Goal: Task Accomplishment & Management: Use online tool/utility

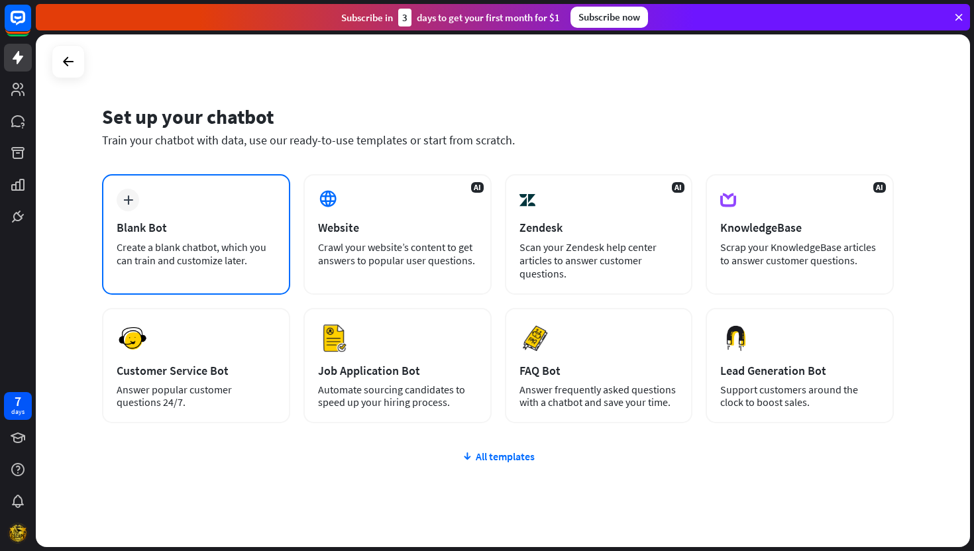
click at [220, 270] on div "plus Blank Bot Create a blank chatbot, which you can train and customize later." at bounding box center [196, 234] width 188 height 121
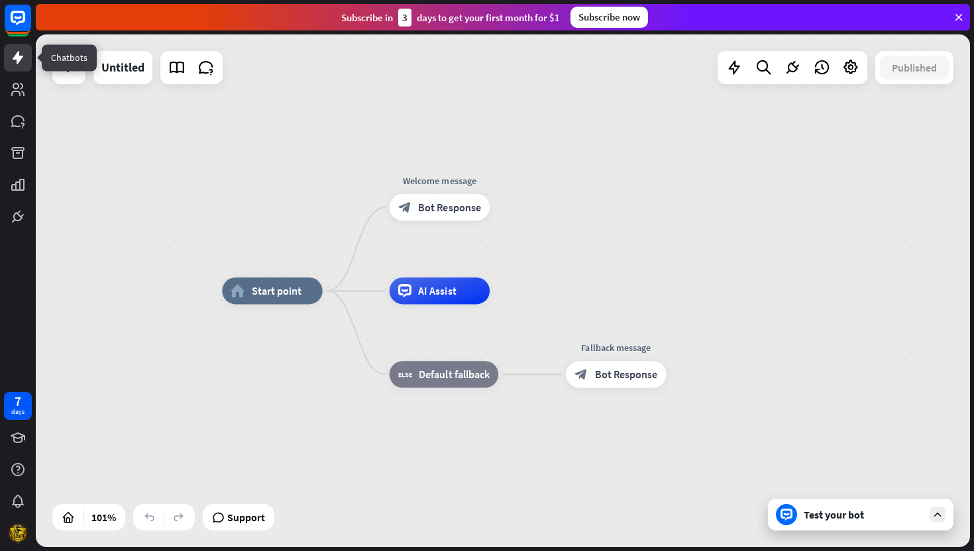
click at [16, 69] on link at bounding box center [18, 58] width 28 height 28
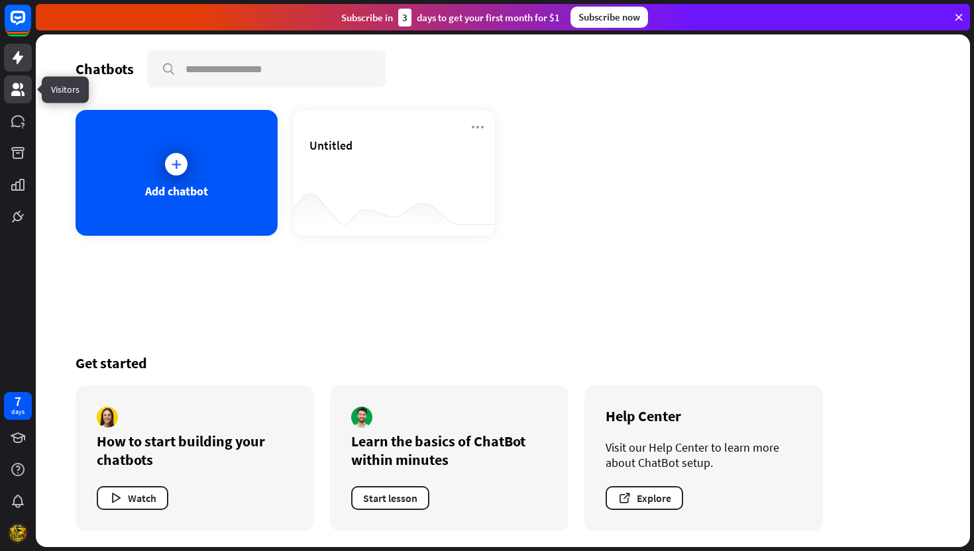
click at [17, 92] on icon at bounding box center [17, 89] width 13 height 13
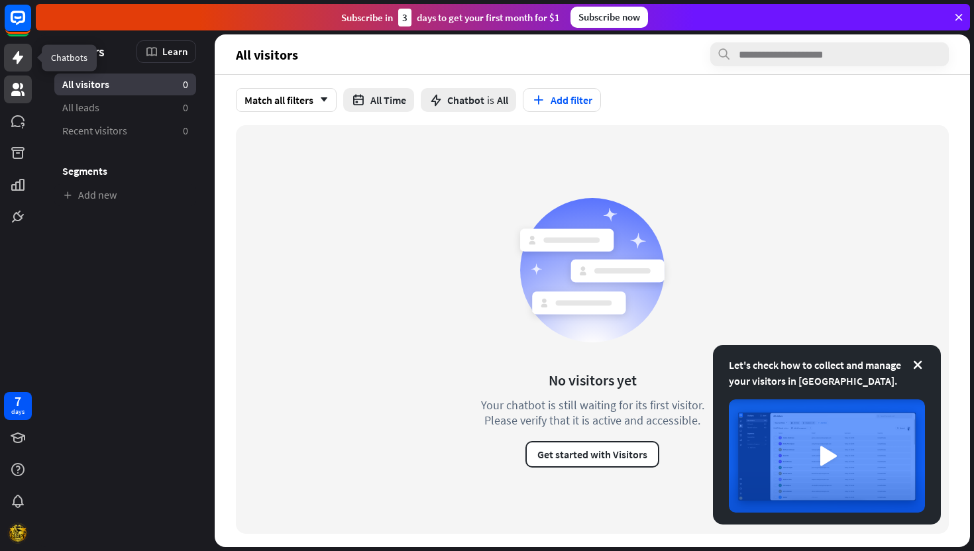
click at [18, 60] on icon at bounding box center [18, 57] width 11 height 13
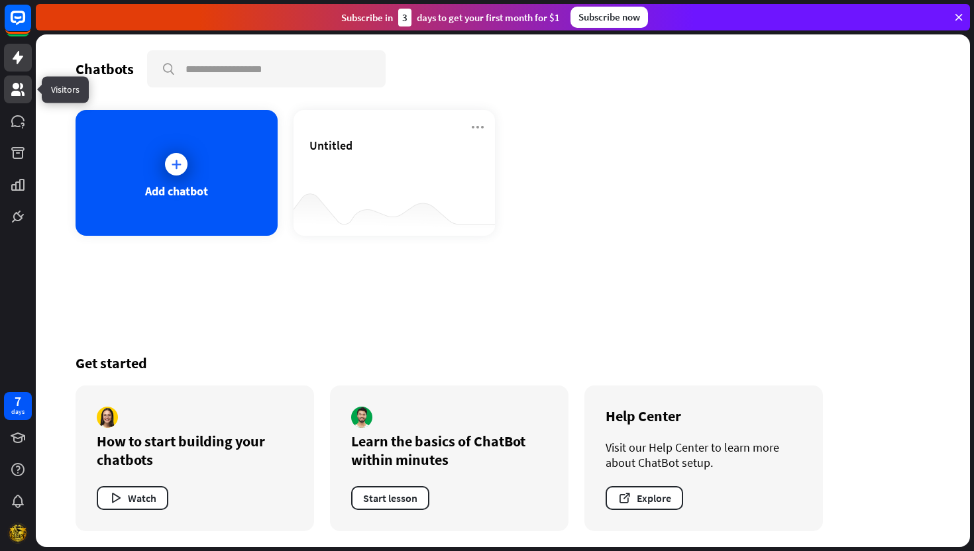
click at [17, 99] on link at bounding box center [18, 90] width 28 height 28
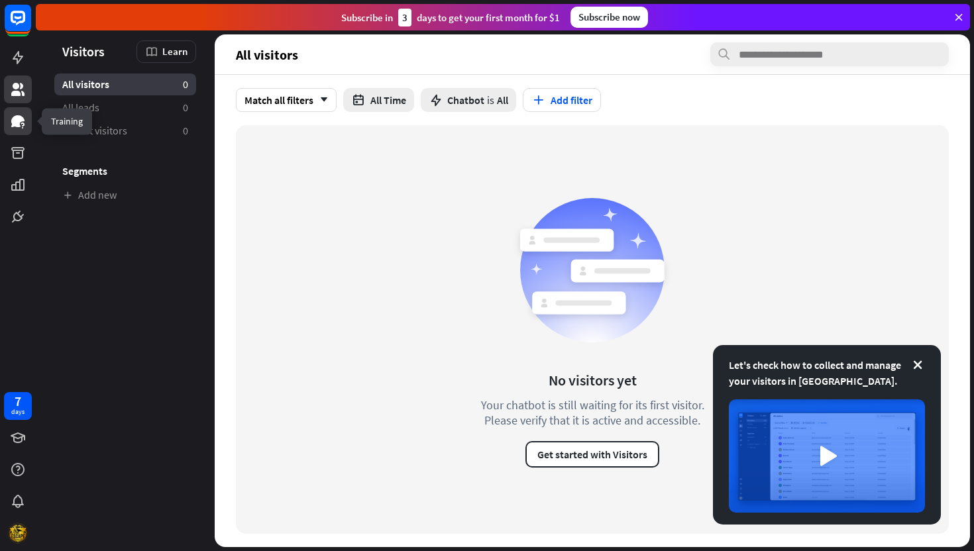
click at [17, 119] on icon at bounding box center [17, 121] width 13 height 12
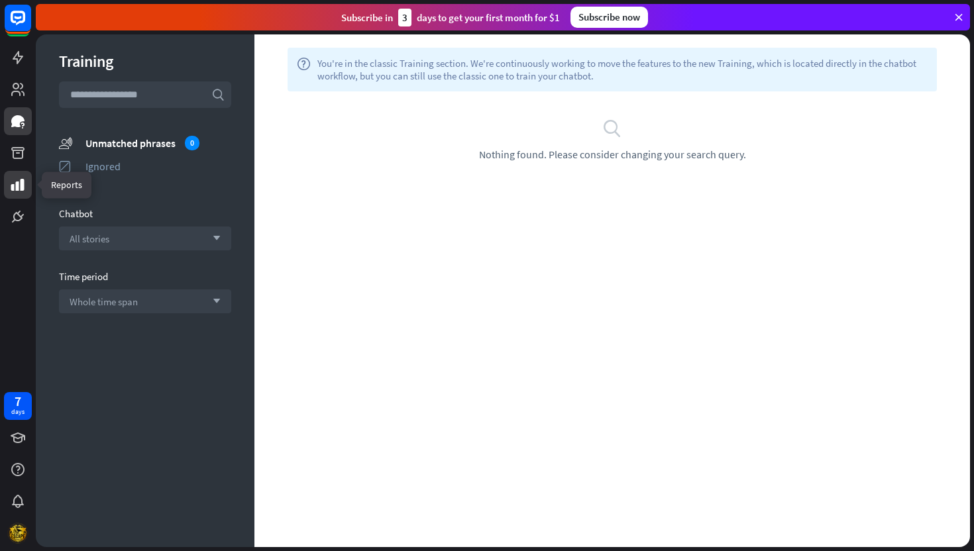
click at [15, 182] on icon at bounding box center [18, 185] width 16 height 16
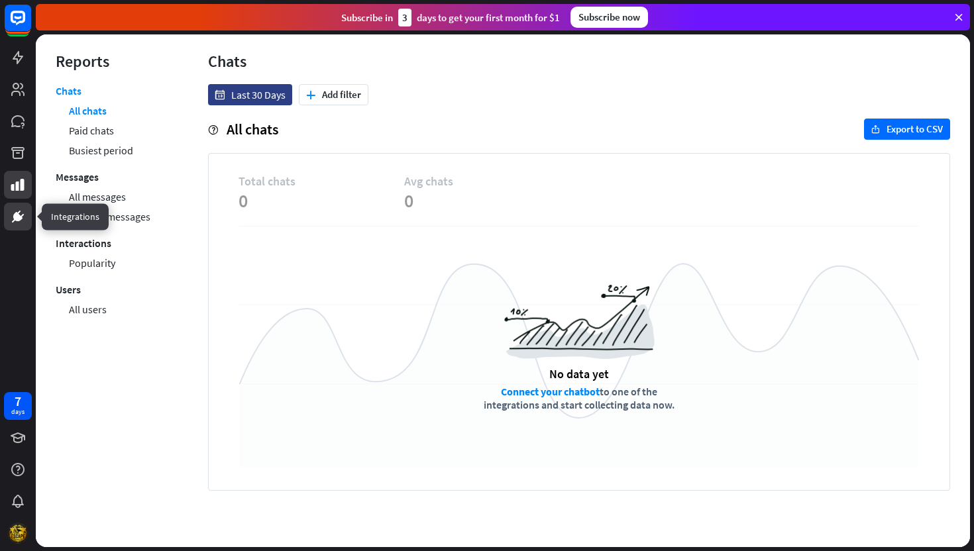
click at [18, 215] on icon at bounding box center [17, 216] width 9 height 9
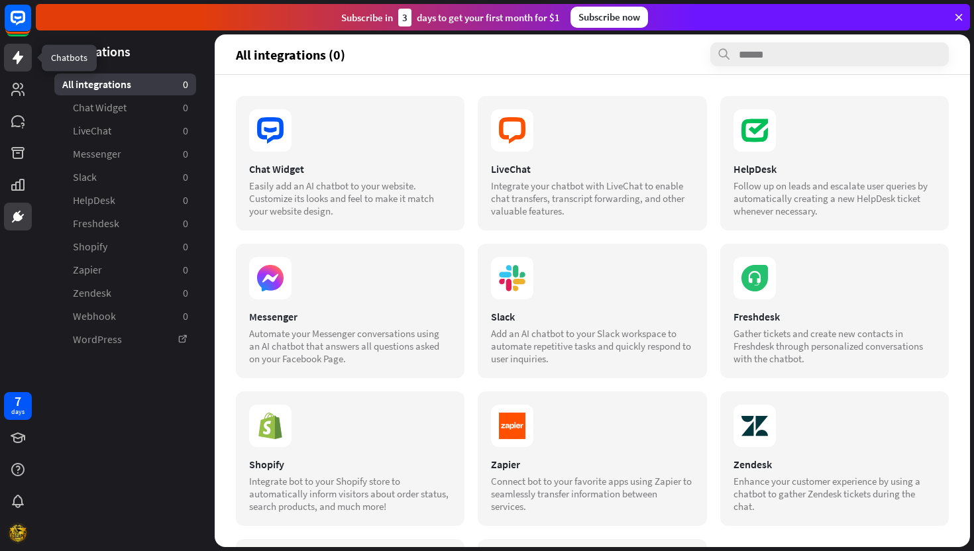
click at [15, 68] on link at bounding box center [18, 58] width 28 height 28
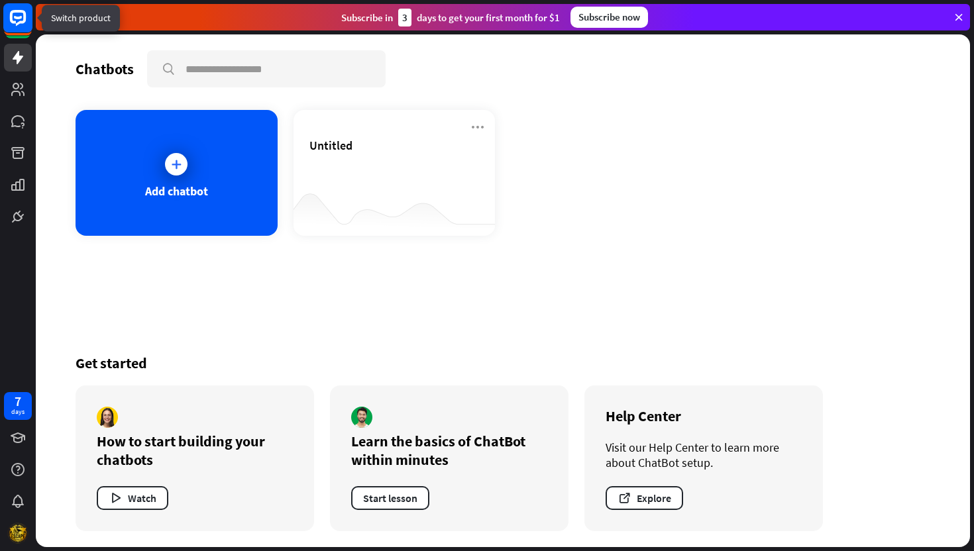
click at [17, 24] on icon at bounding box center [18, 18] width 16 height 16
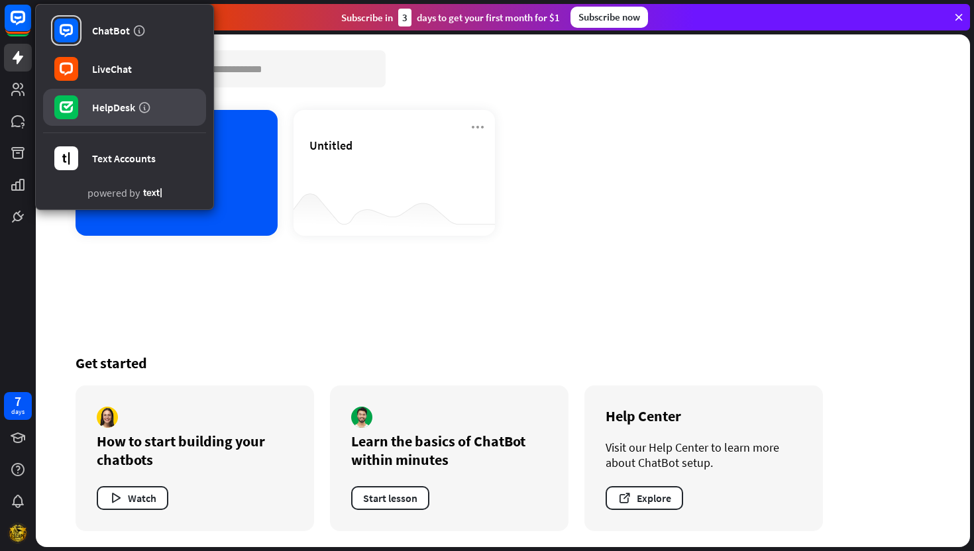
click at [99, 107] on div "HelpDesk" at bounding box center [113, 107] width 43 height 13
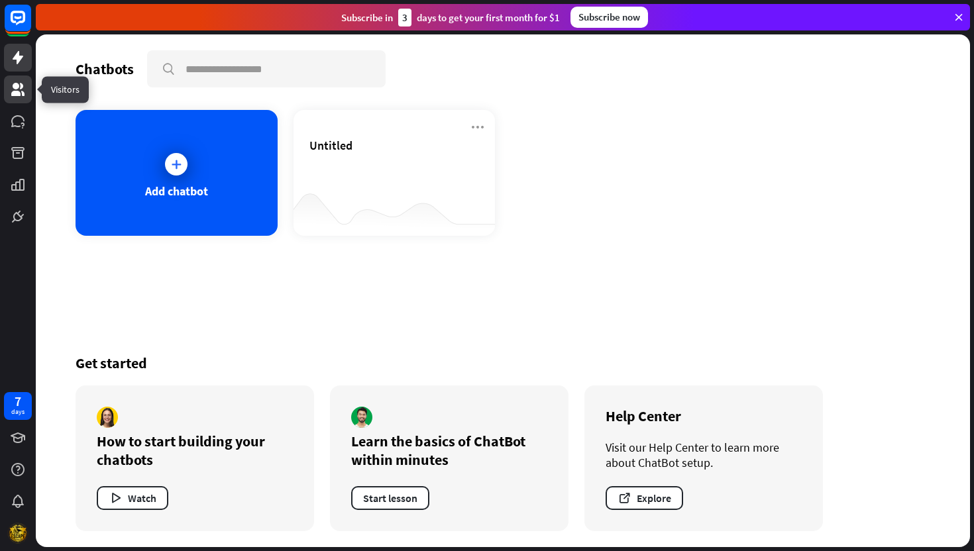
click at [17, 78] on link at bounding box center [18, 90] width 28 height 28
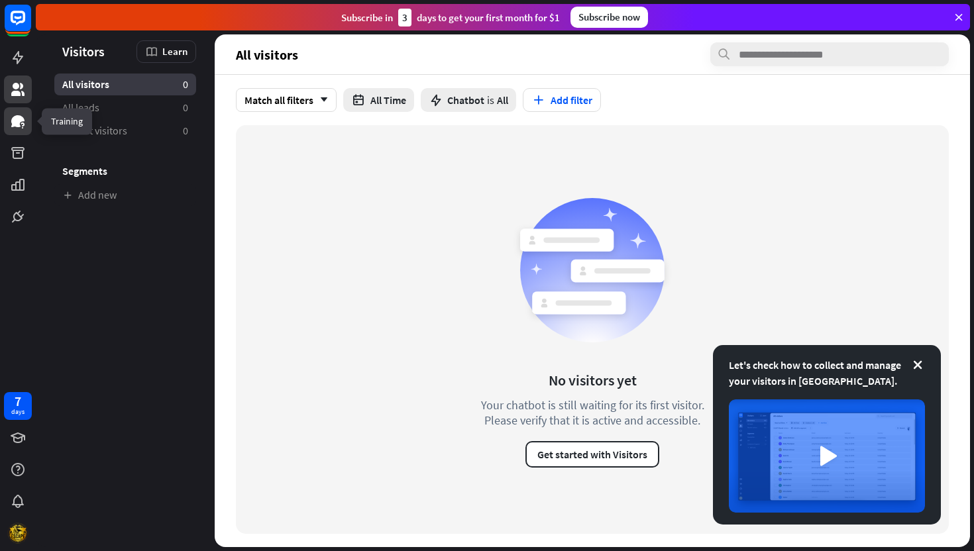
click at [16, 132] on link at bounding box center [18, 121] width 28 height 28
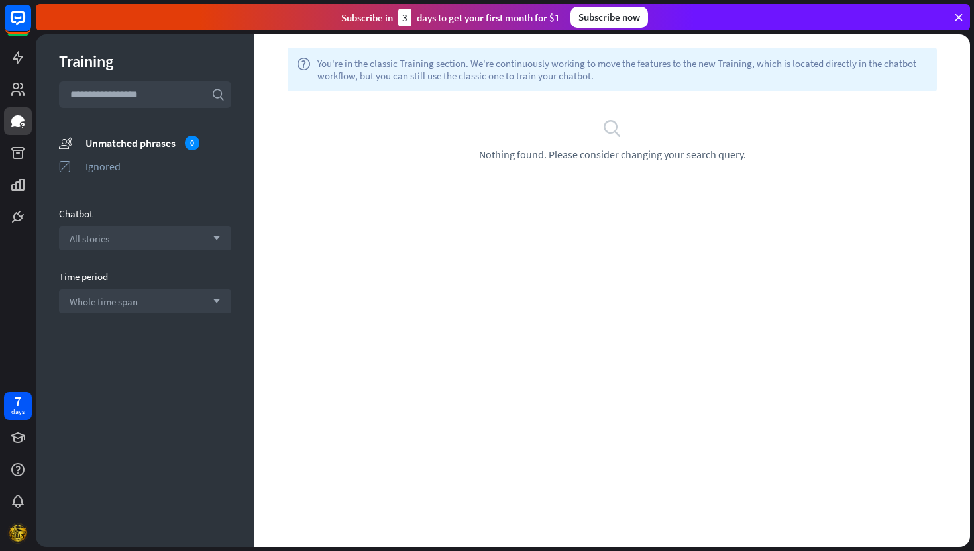
click at [134, 93] on input "text" at bounding box center [145, 94] width 172 height 26
click at [129, 229] on div "All stories arrow_down" at bounding box center [145, 239] width 172 height 24
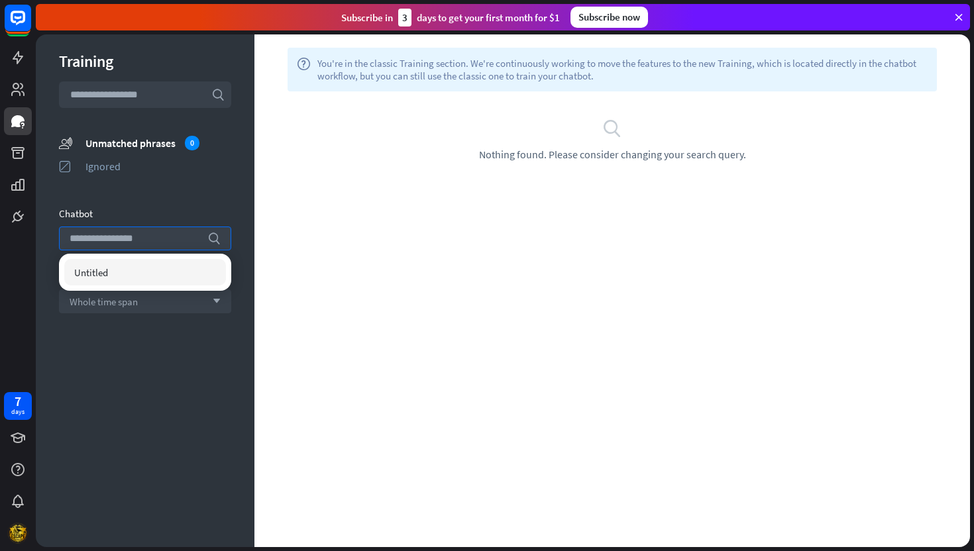
click at [303, 201] on div "help You're in the classic Training section. We're continuously working to move…" at bounding box center [611, 290] width 715 height 513
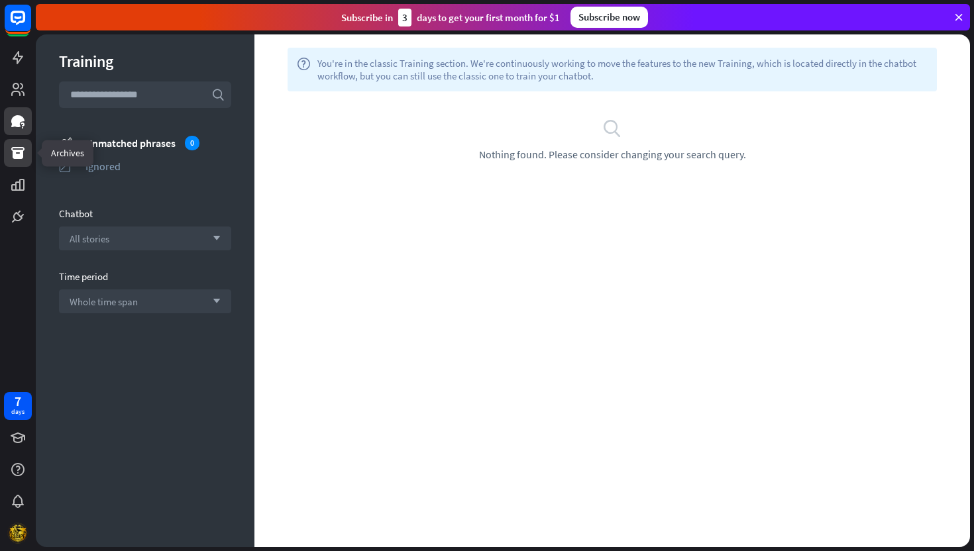
click at [21, 150] on icon at bounding box center [17, 153] width 13 height 12
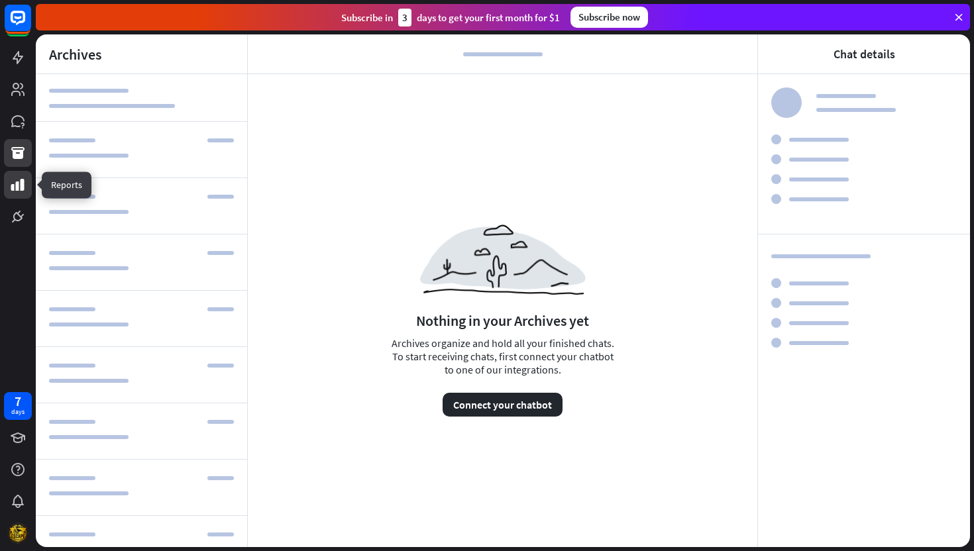
click at [23, 191] on icon at bounding box center [18, 185] width 16 height 16
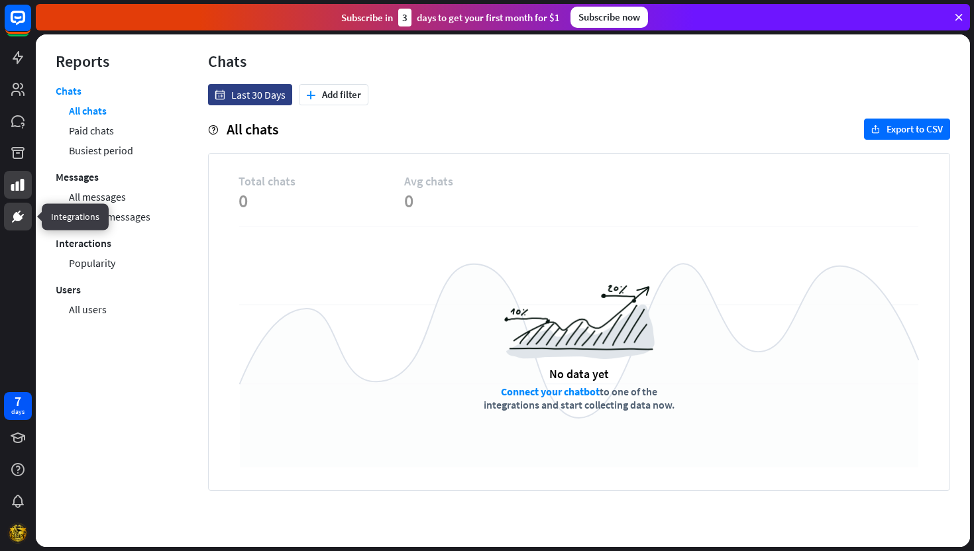
click at [19, 221] on icon at bounding box center [17, 216] width 9 height 9
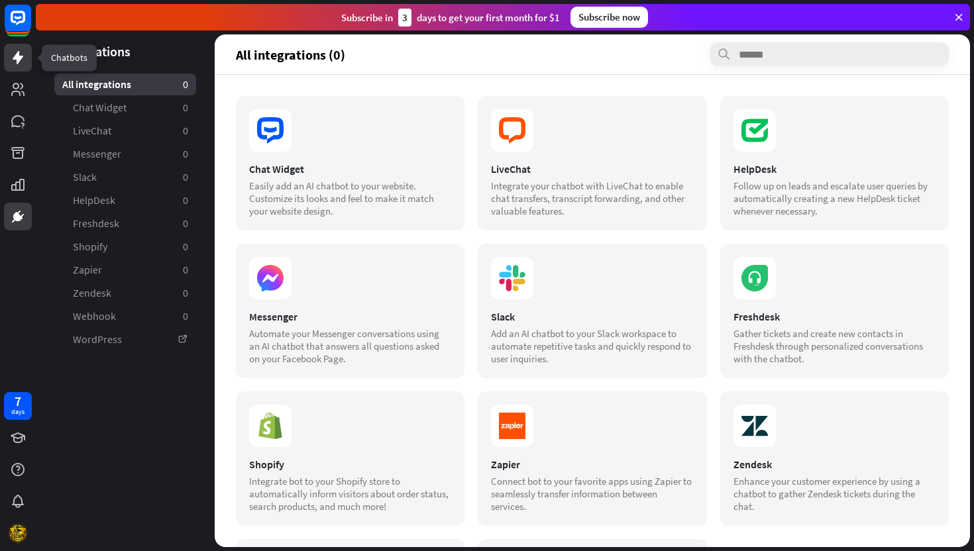
click at [4, 68] on link at bounding box center [18, 58] width 28 height 28
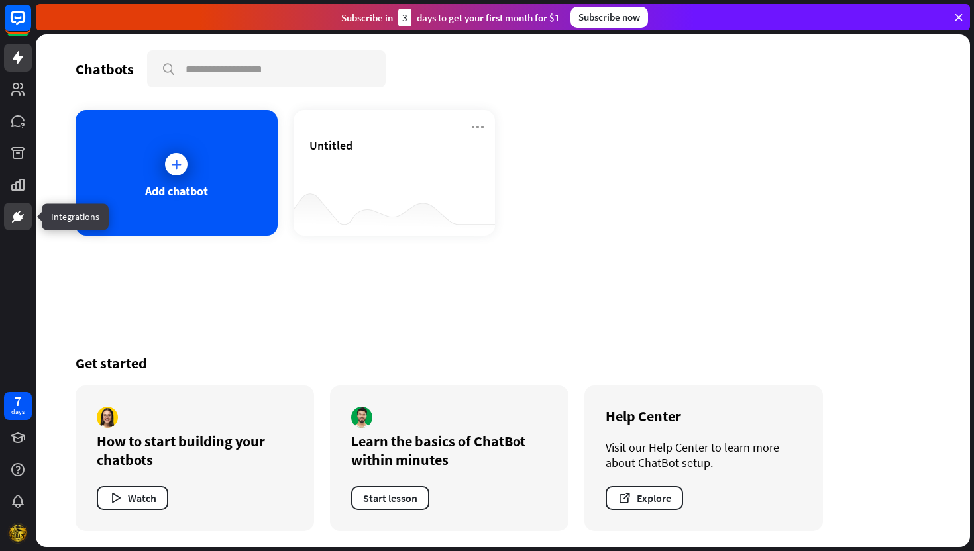
click at [22, 215] on icon at bounding box center [18, 217] width 16 height 16
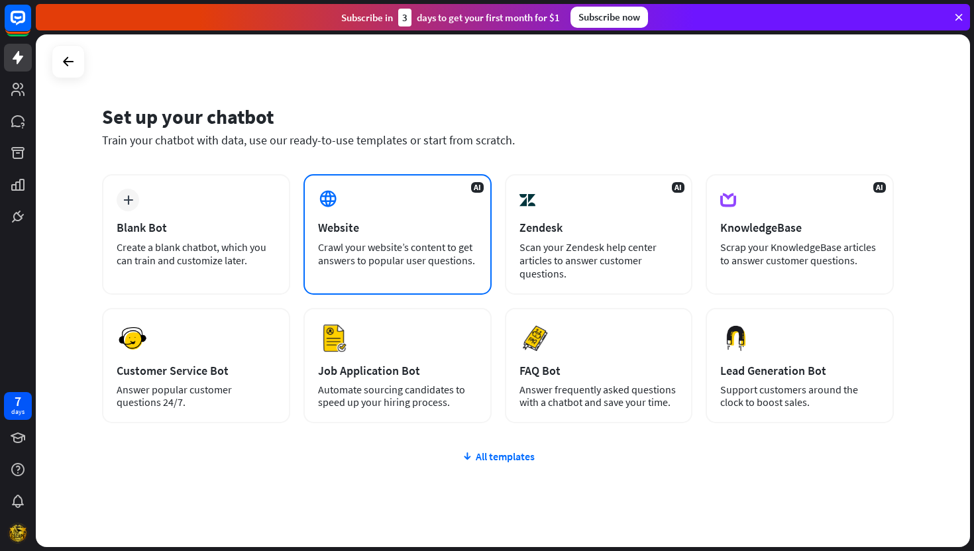
click at [366, 257] on div "Crawl your website’s content to get answers to popular user questions." at bounding box center [397, 253] width 159 height 26
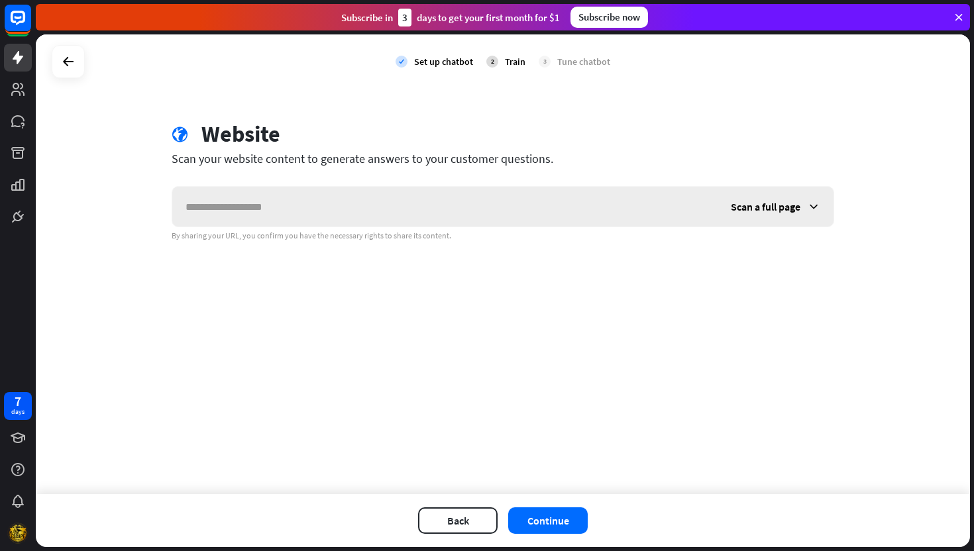
click at [755, 207] on span "Scan a full page" at bounding box center [766, 206] width 70 height 13
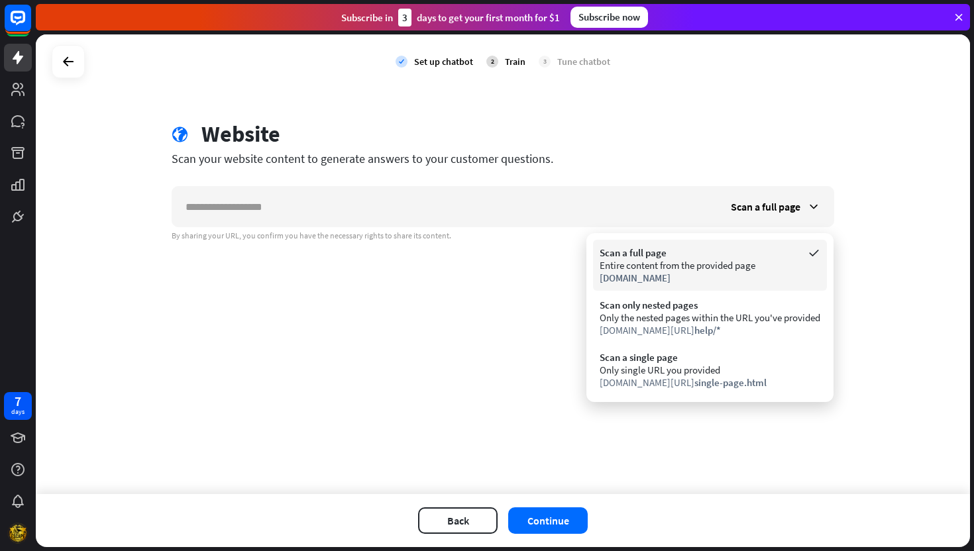
click at [635, 277] on span "[DOMAIN_NAME]" at bounding box center [635, 278] width 71 height 13
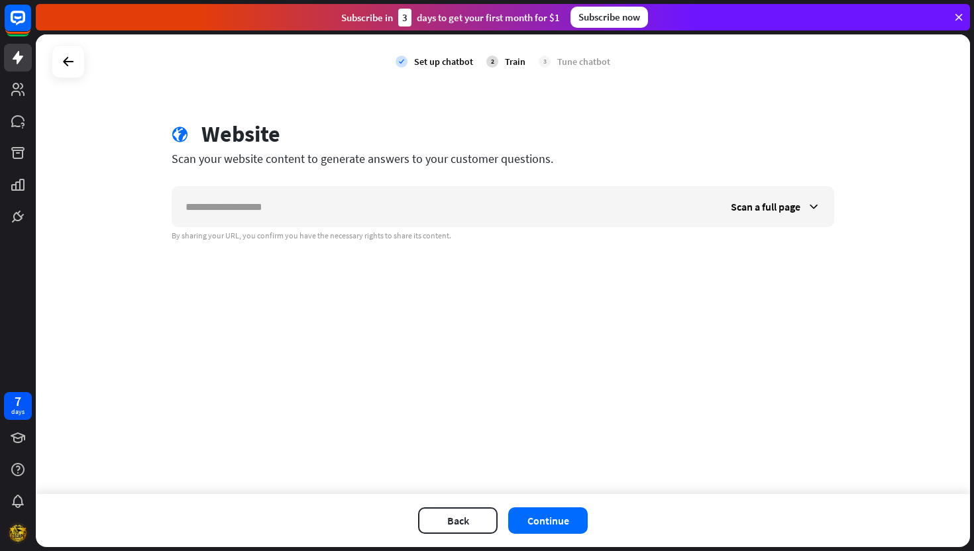
click at [374, 183] on div "globe Website Scan your website content to generate answers to your customer qu…" at bounding box center [503, 181] width 694 height 121
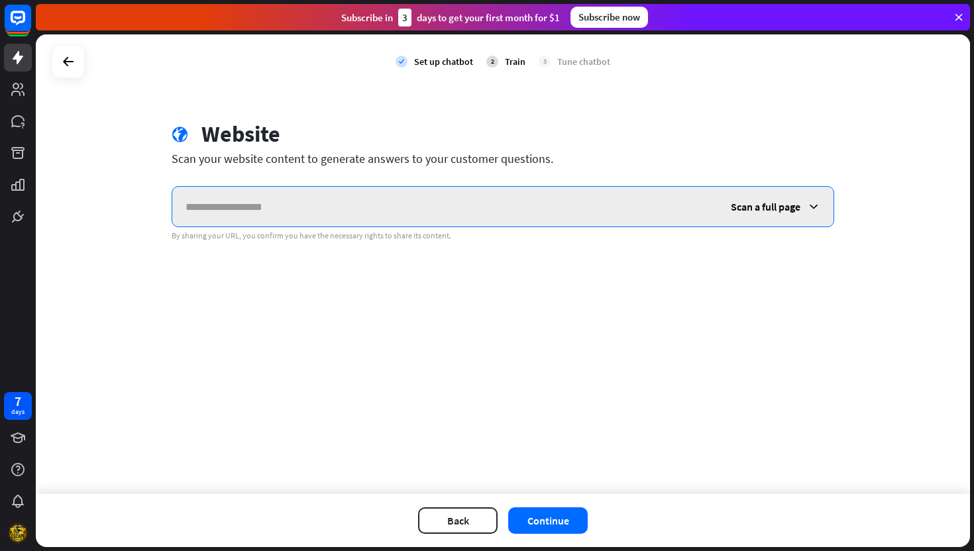
click at [358, 203] on input "text" at bounding box center [444, 207] width 545 height 40
type input "**********"
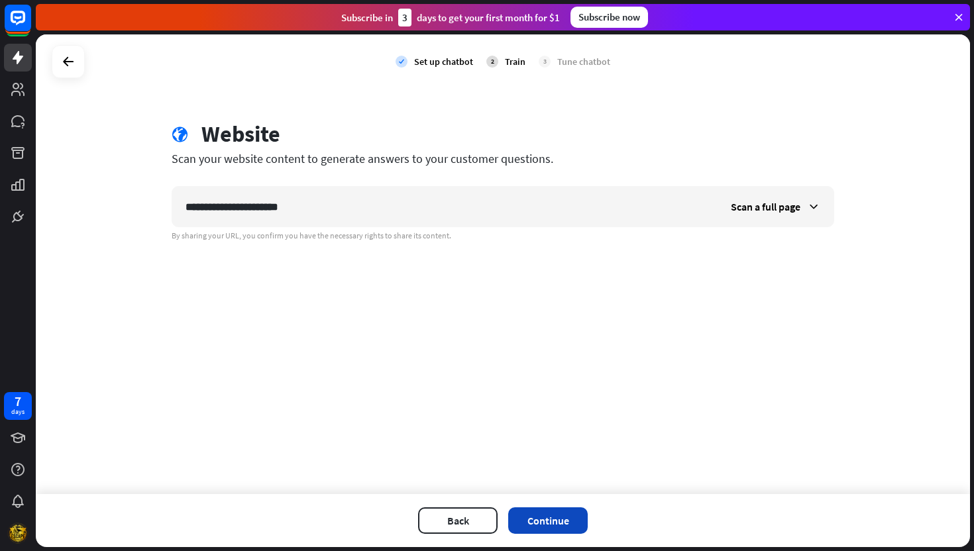
click at [535, 519] on button "Continue" at bounding box center [547, 520] width 79 height 26
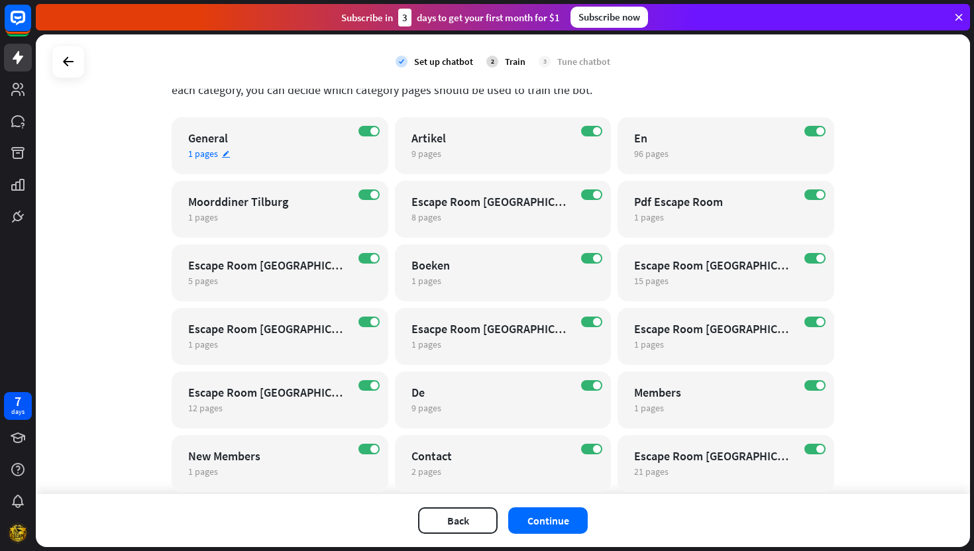
scroll to position [93, 0]
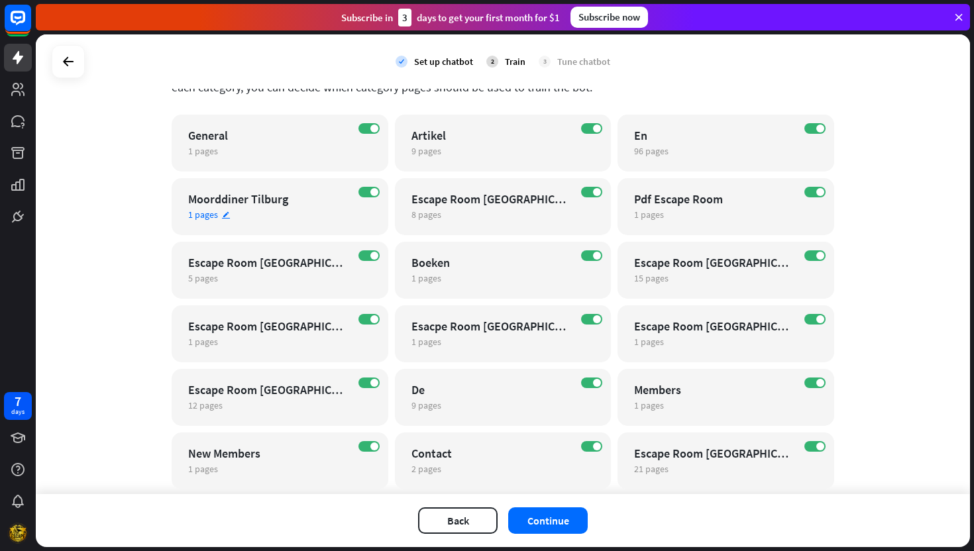
click at [207, 217] on span "1 pages" at bounding box center [203, 215] width 30 height 12
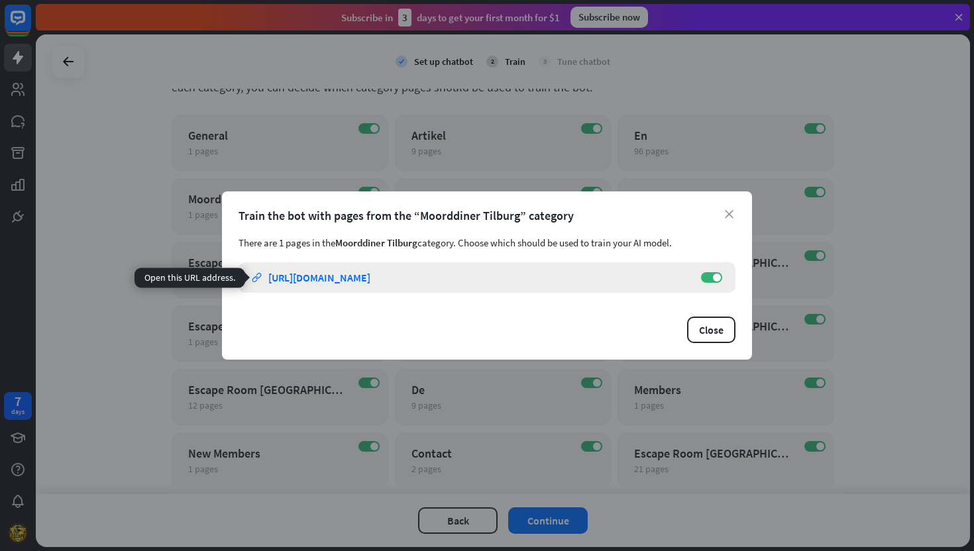
click at [329, 281] on div "[URL][DOMAIN_NAME]" at bounding box center [319, 277] width 102 height 13
click at [725, 216] on icon "close" at bounding box center [729, 214] width 9 height 9
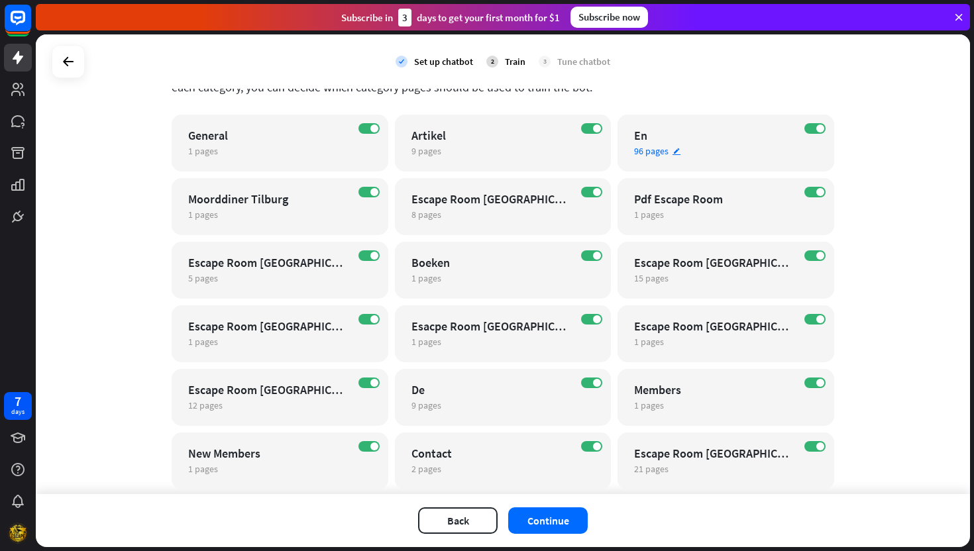
click at [654, 153] on span "96 pages" at bounding box center [651, 151] width 34 height 12
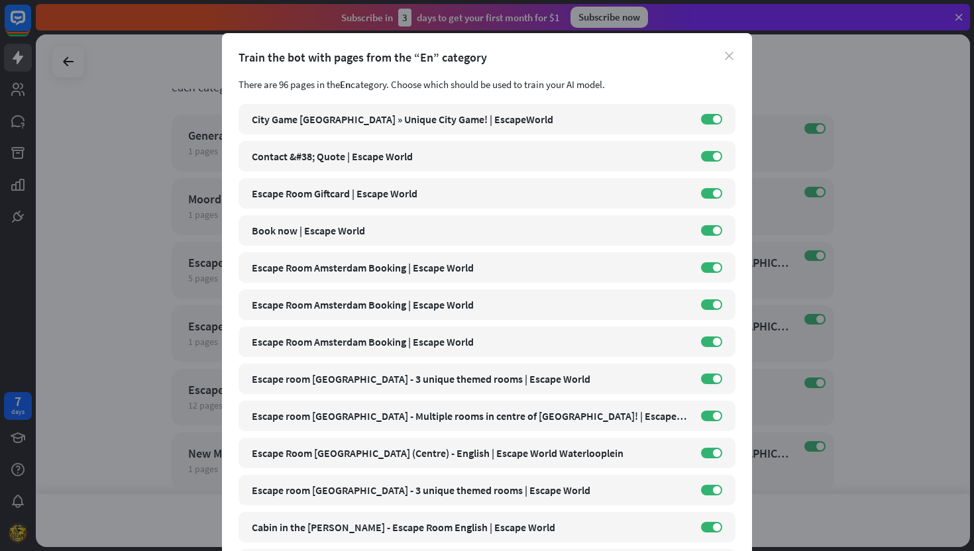
click at [729, 57] on icon "close" at bounding box center [729, 56] width 9 height 9
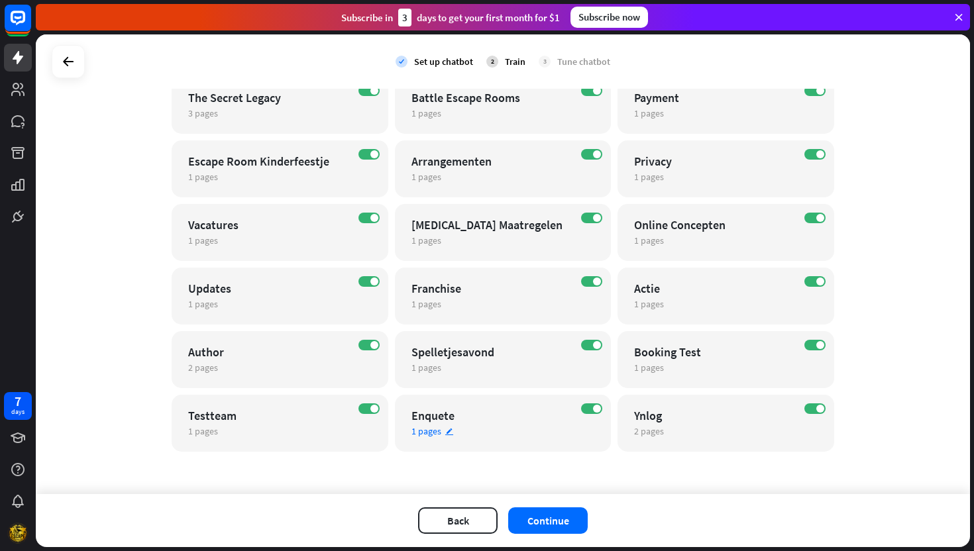
scroll to position [704, 0]
click at [420, 366] on span "1 pages" at bounding box center [426, 368] width 30 height 12
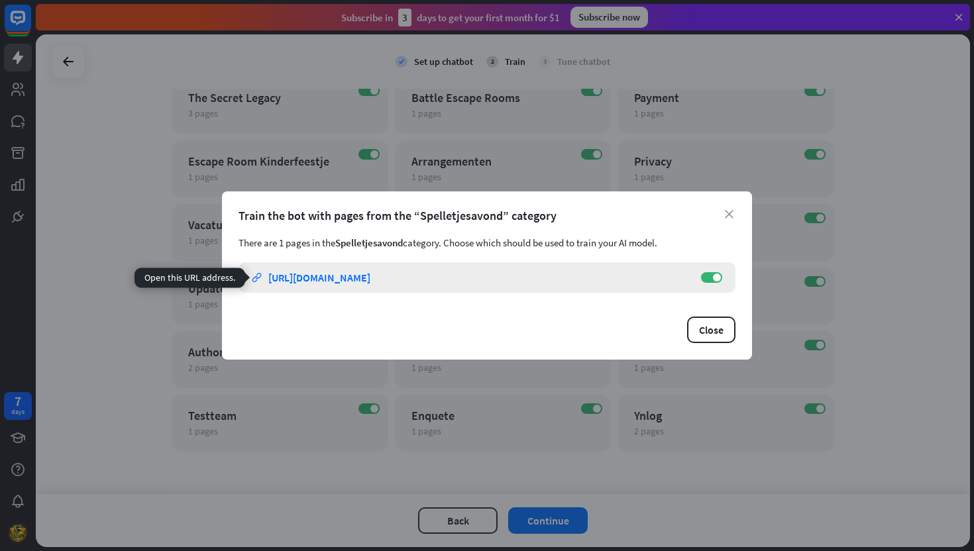
click at [370, 274] on div "[URL][DOMAIN_NAME]" at bounding box center [319, 277] width 102 height 13
click at [236, 439] on div "close Train the bot with pages from the “Spelletjesavond” category There are 1 …" at bounding box center [487, 275] width 974 height 551
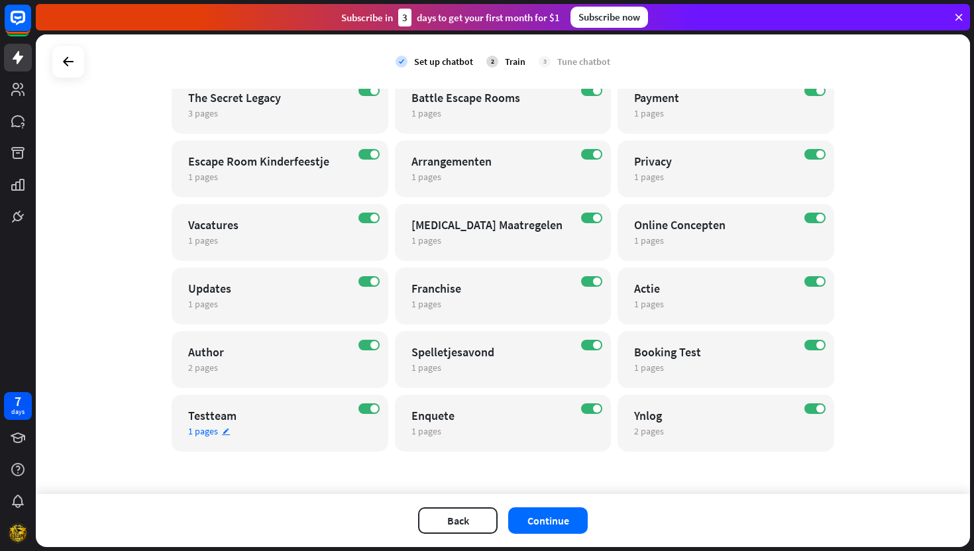
click at [209, 431] on span "1 pages" at bounding box center [203, 431] width 30 height 12
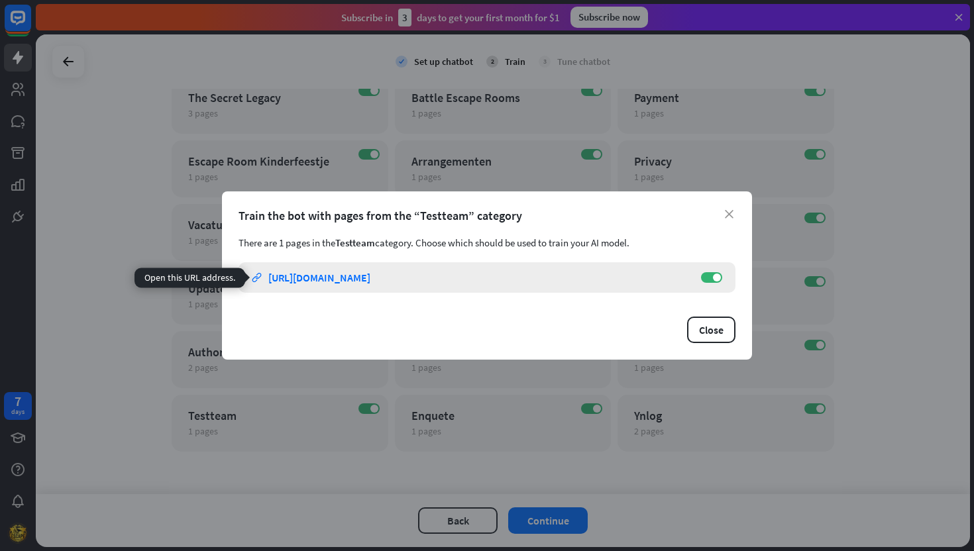
click at [339, 284] on div "[URL][DOMAIN_NAME]" at bounding box center [319, 277] width 102 height 13
click at [734, 215] on div "Train the bot with pages from the “Testteam” category" at bounding box center [486, 215] width 497 height 15
click at [732, 211] on icon "close" at bounding box center [729, 214] width 9 height 9
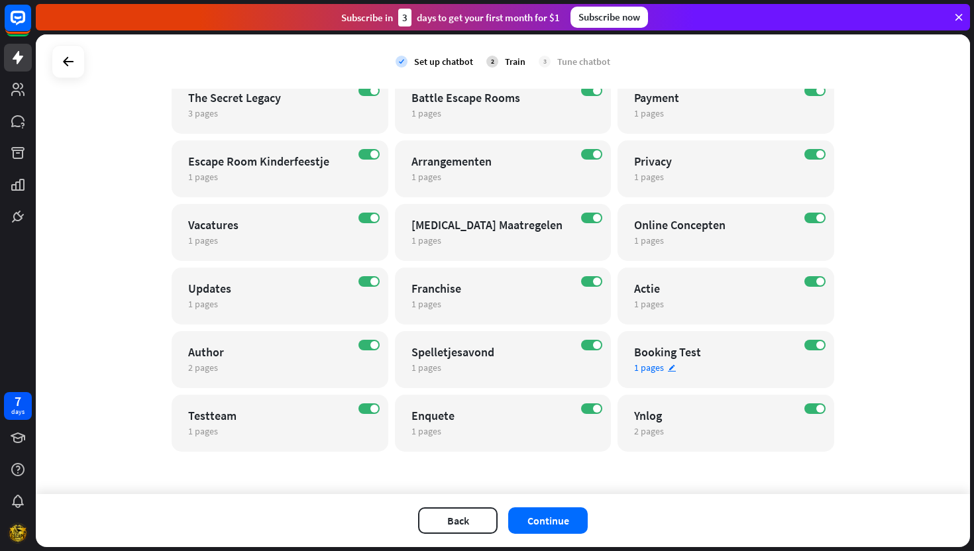
click at [646, 370] on span "1 pages" at bounding box center [649, 368] width 30 height 12
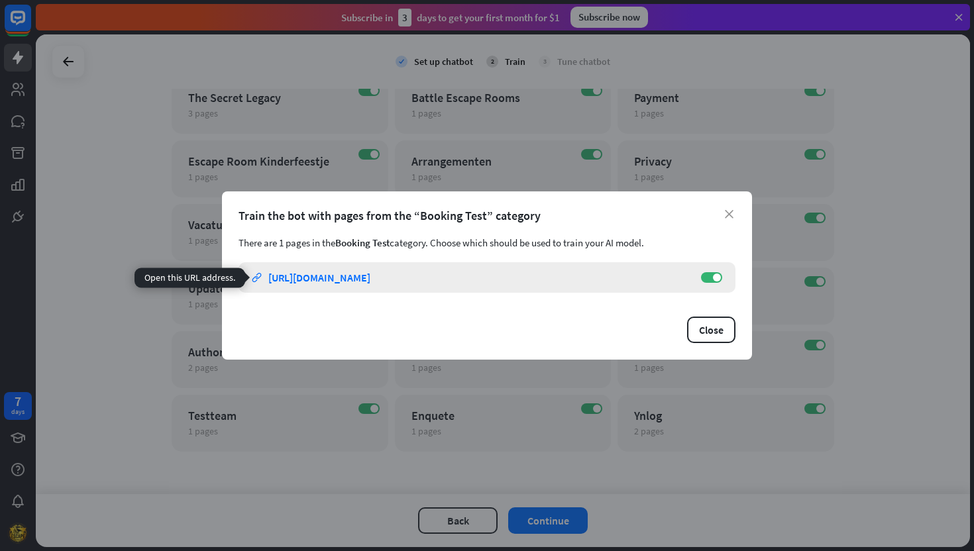
click at [360, 278] on div "[URL][DOMAIN_NAME]" at bounding box center [319, 277] width 102 height 13
click at [808, 259] on div "close Train the bot with pages from the “Booking Test” category There are 1 pag…" at bounding box center [487, 275] width 974 height 551
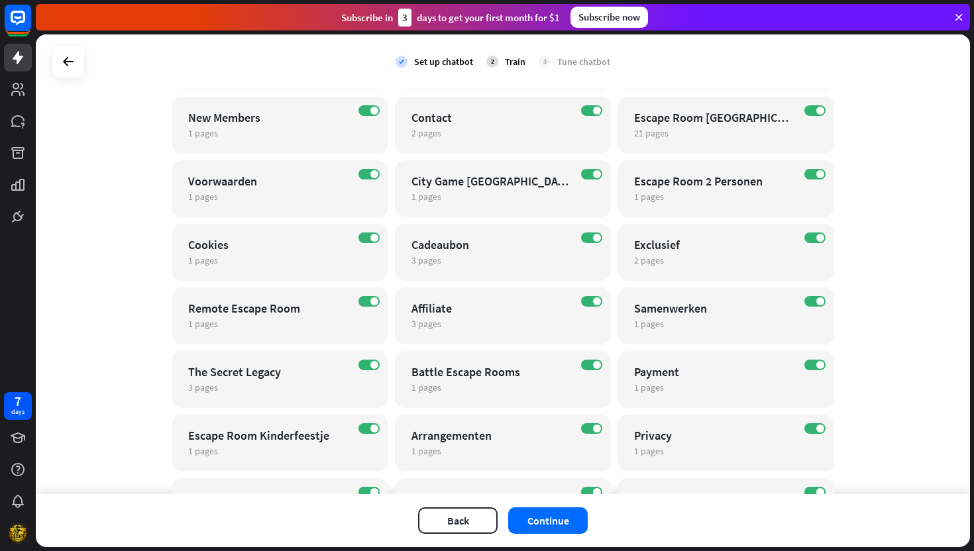
scroll to position [382, 0]
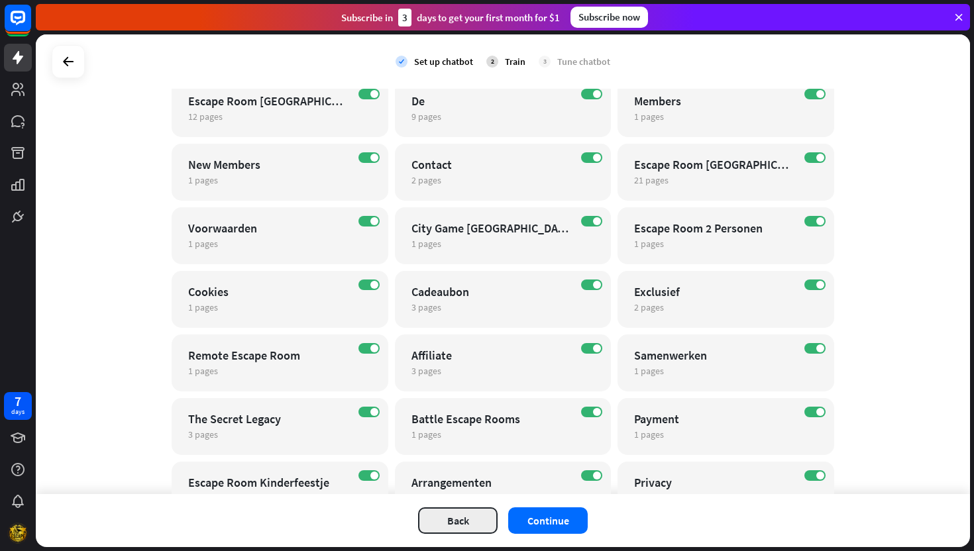
click at [433, 529] on button "Back" at bounding box center [457, 520] width 79 height 26
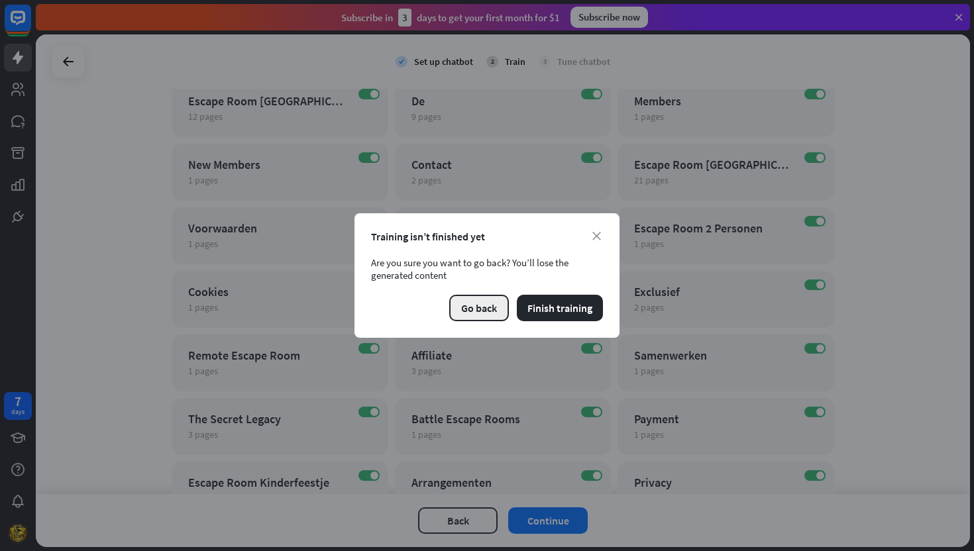
click at [474, 313] on button "Go back" at bounding box center [479, 308] width 60 height 26
